Goal: Navigation & Orientation: Find specific page/section

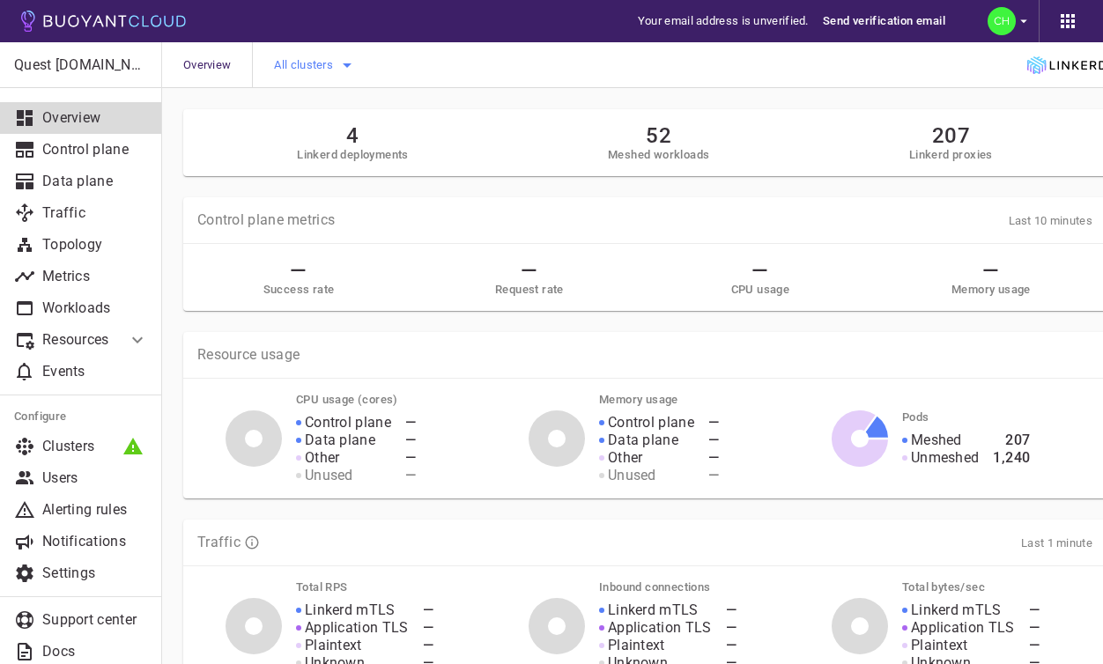
click at [344, 69] on icon "button" at bounding box center [347, 65] width 21 height 21
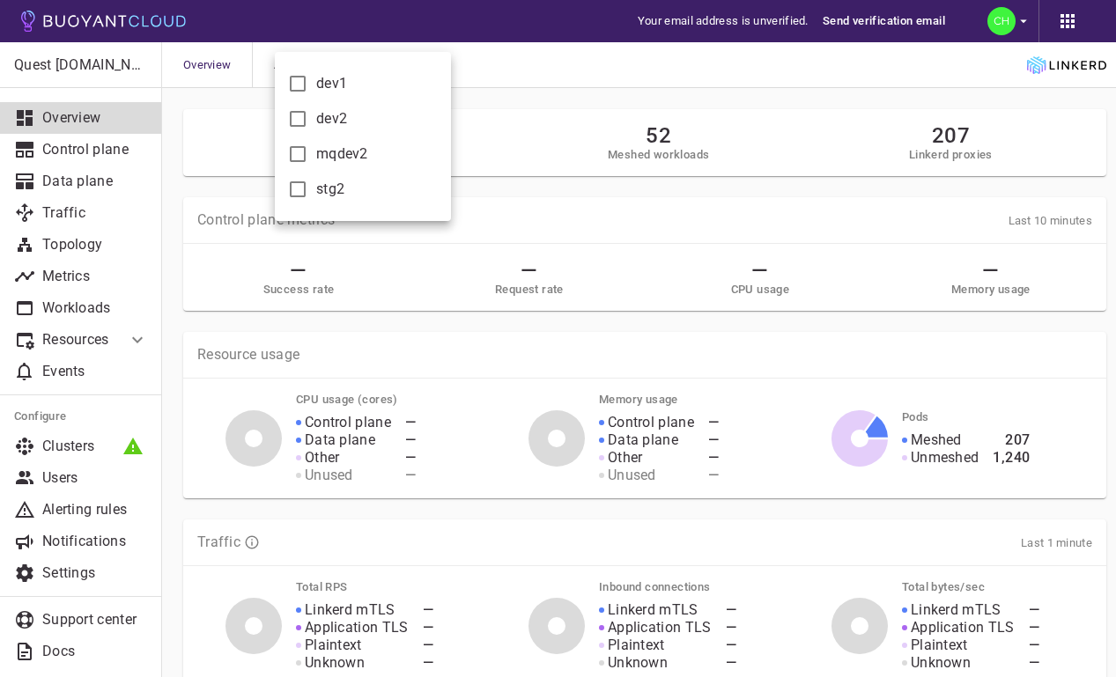
click at [506, 90] on div at bounding box center [558, 338] width 1116 height 677
